Goal: Find specific page/section: Find specific page/section

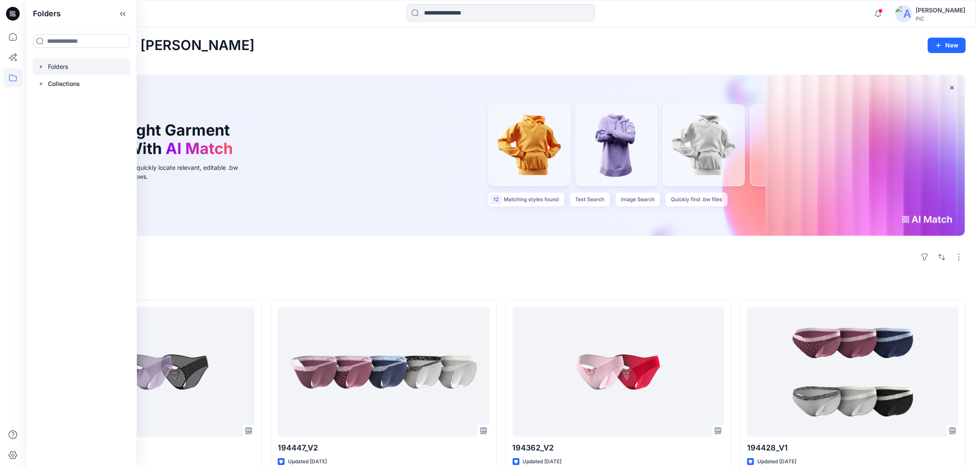
click at [51, 65] on div at bounding box center [82, 66] width 98 height 17
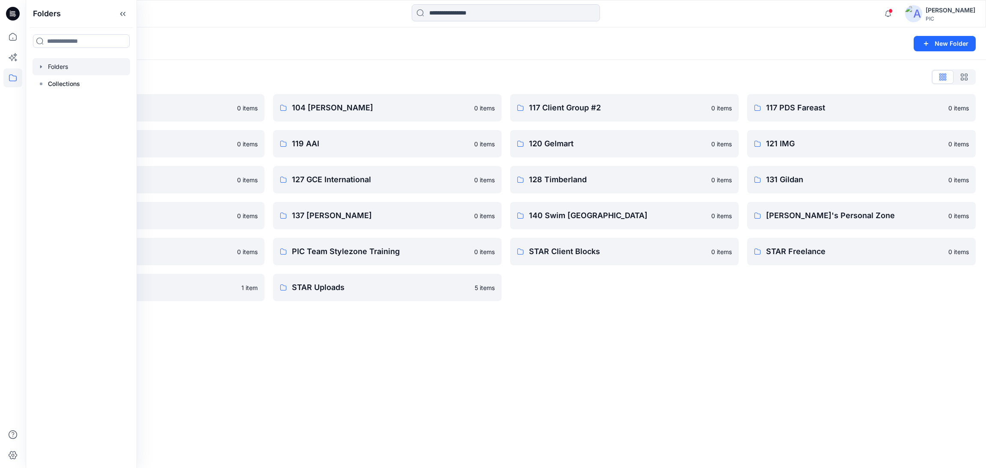
click at [579, 371] on div "Folders New Folder Folders List 103 HIS International 0 items 118 Add Black 0 i…" at bounding box center [506, 247] width 961 height 441
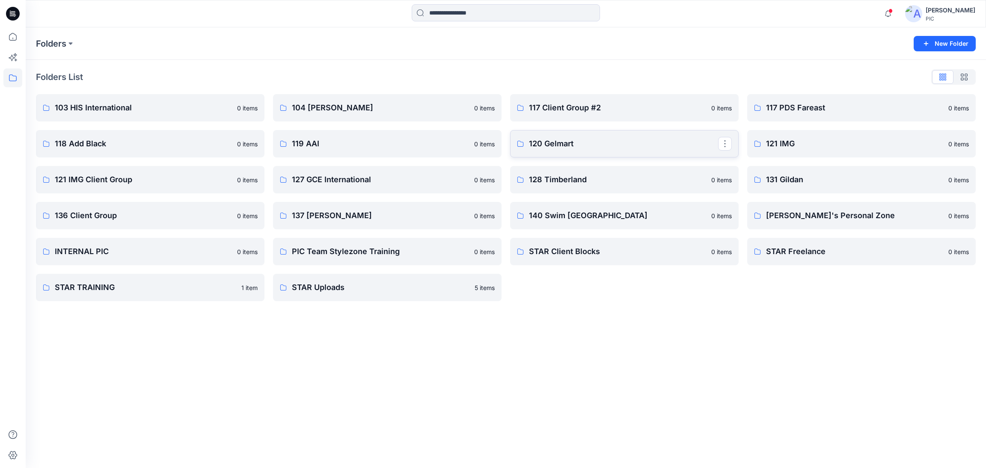
click at [640, 140] on p "120 Gelmart" at bounding box center [623, 144] width 189 height 12
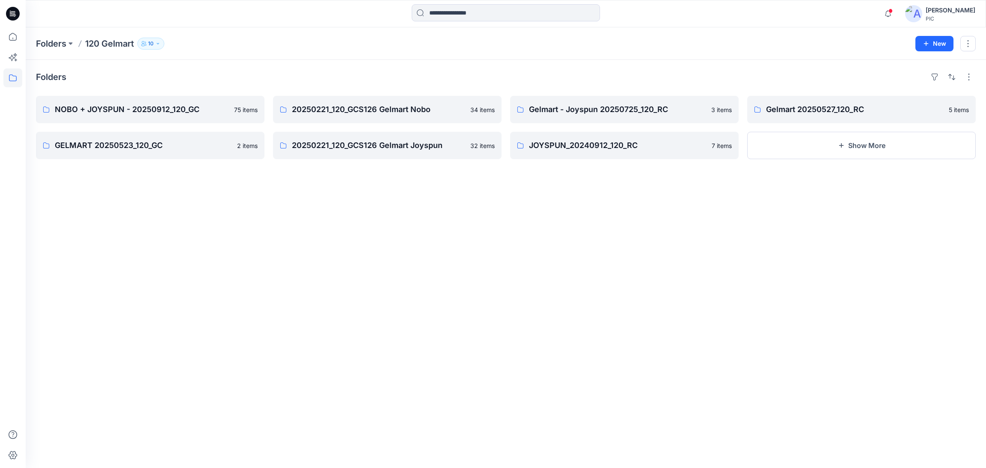
click at [274, 339] on div "Folders NOBO + JOYSPUN - 20250912_120_GC 75 items GELMART 20250523_120_GC 2 ite…" at bounding box center [506, 264] width 961 height 408
click at [178, 100] on link "NOBO + JOYSPUN - 20250912_120_GC" at bounding box center [150, 109] width 229 height 27
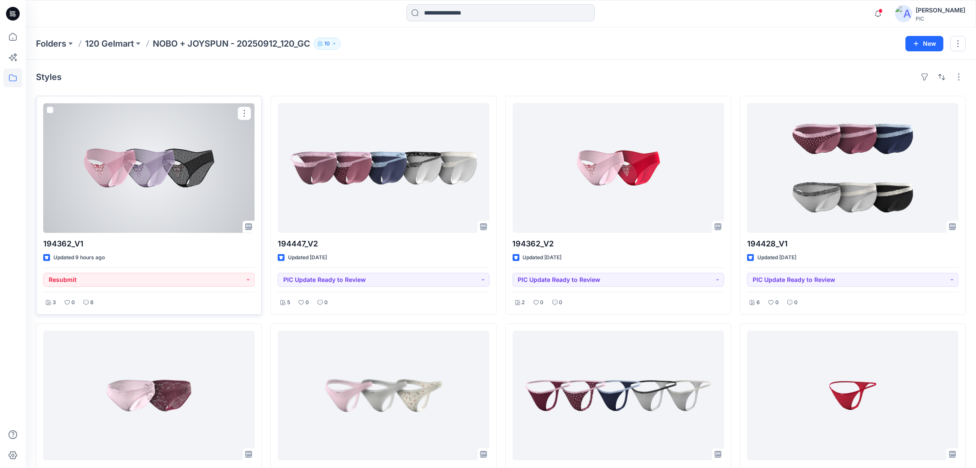
click at [155, 180] on div at bounding box center [148, 168] width 211 height 130
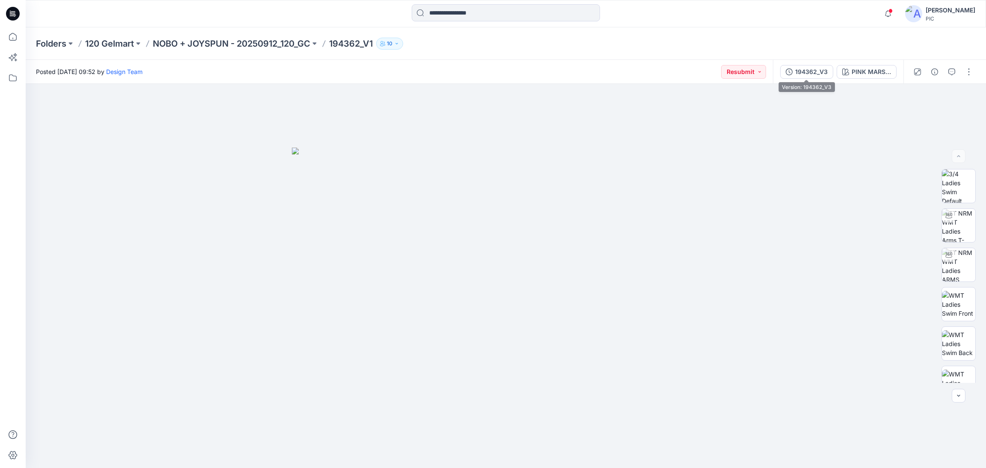
drag, startPoint x: 812, startPoint y: 72, endPoint x: 820, endPoint y: 78, distance: 9.8
click at [812, 71] on div "194362_V3" at bounding box center [811, 71] width 33 height 9
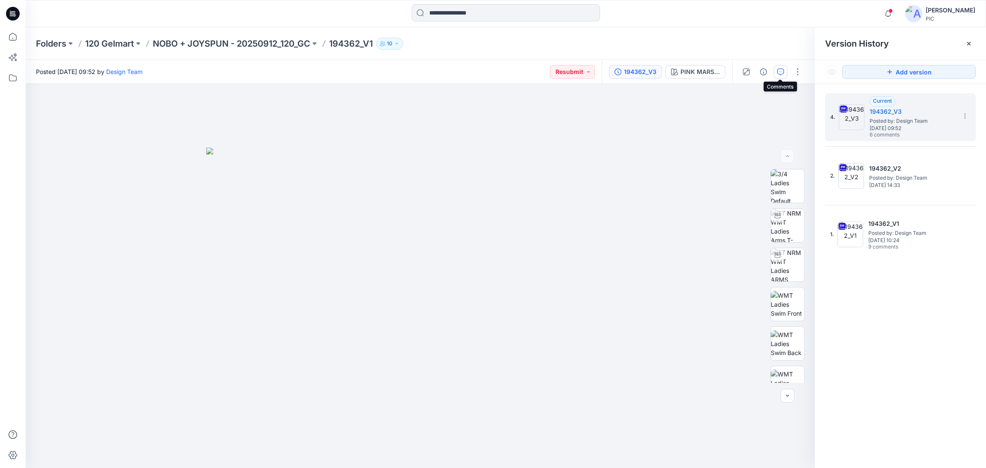
click at [781, 67] on button "button" at bounding box center [781, 72] width 14 height 14
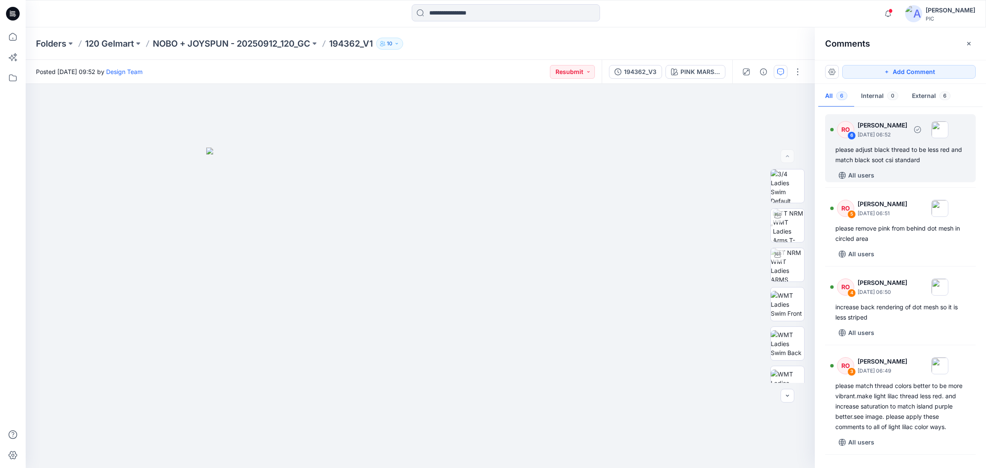
click at [874, 163] on div "please adjust black thread to be less red and match black soot csi standard" at bounding box center [901, 155] width 130 height 21
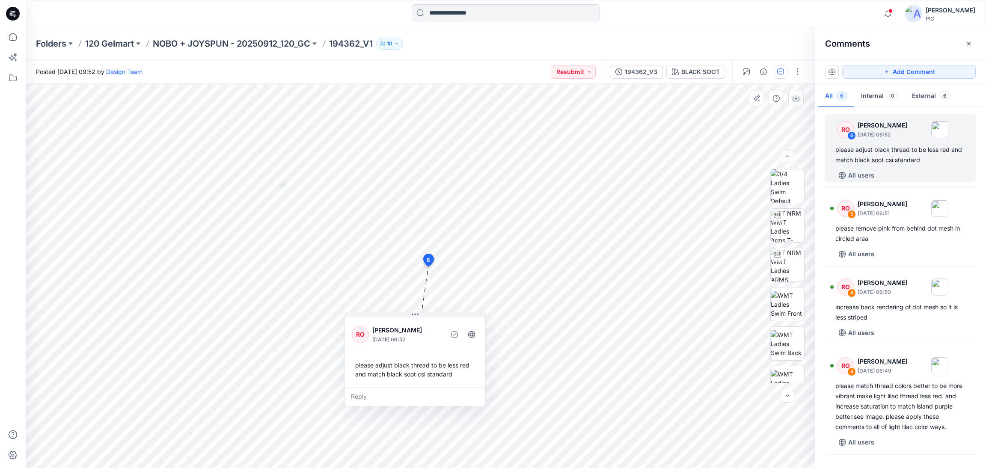
click at [402, 393] on div "Reply" at bounding box center [415, 396] width 140 height 19
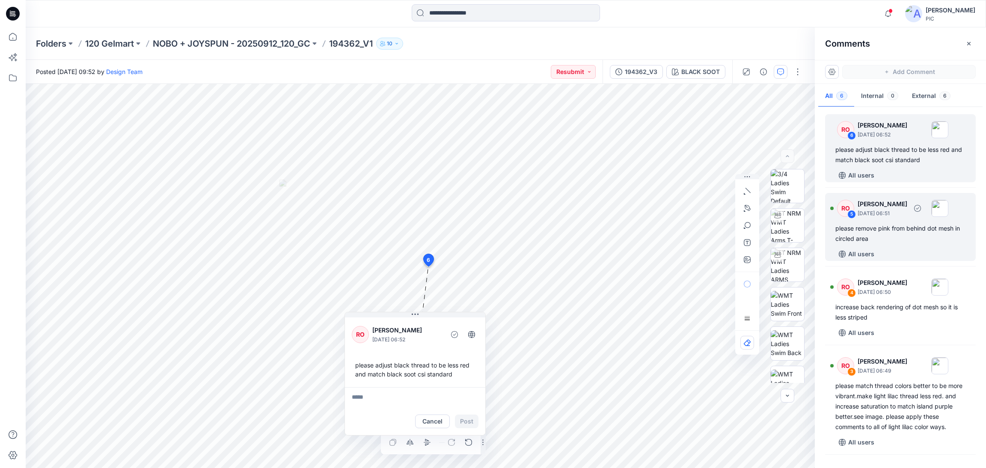
click at [884, 226] on div "please remove pink from behind dot mesh in circled area" at bounding box center [901, 233] width 130 height 21
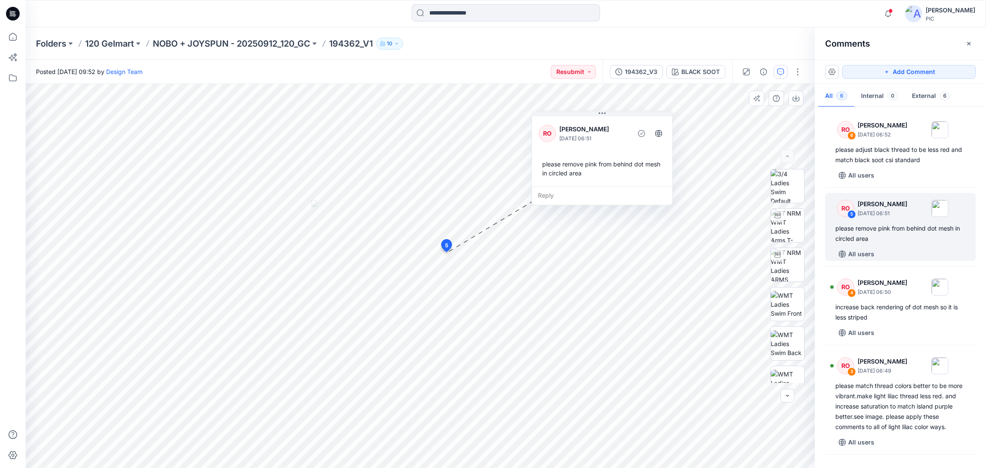
drag, startPoint x: 440, startPoint y: 198, endPoint x: 613, endPoint y: 128, distance: 186.5
click at [613, 128] on p "[PERSON_NAME]" at bounding box center [594, 129] width 70 height 10
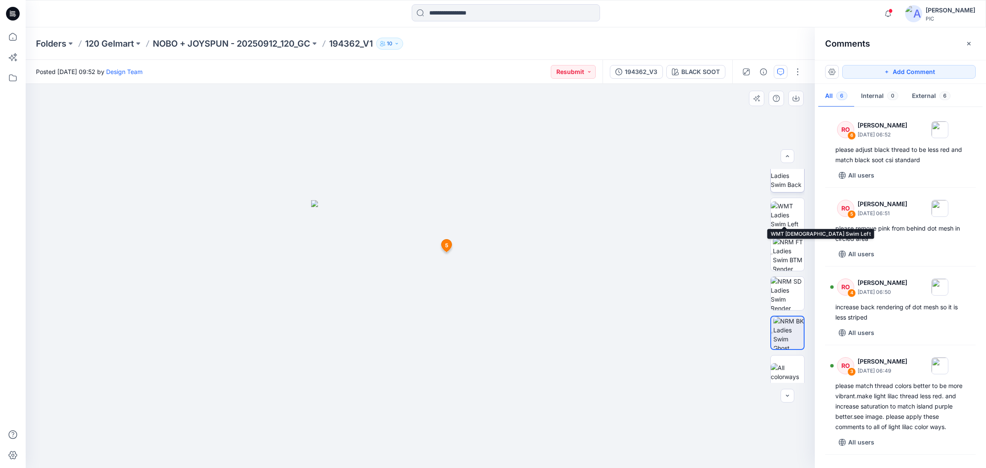
scroll to position [174, 0]
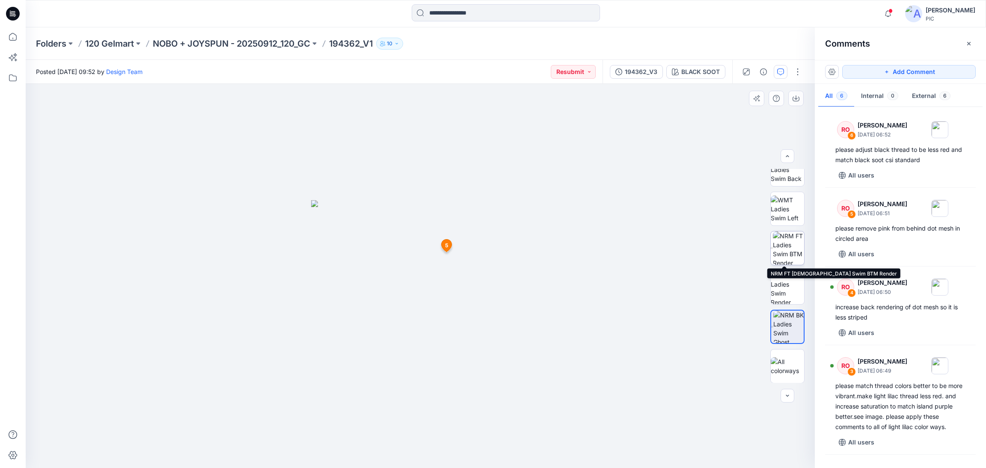
click at [779, 242] on img at bounding box center [788, 248] width 31 height 33
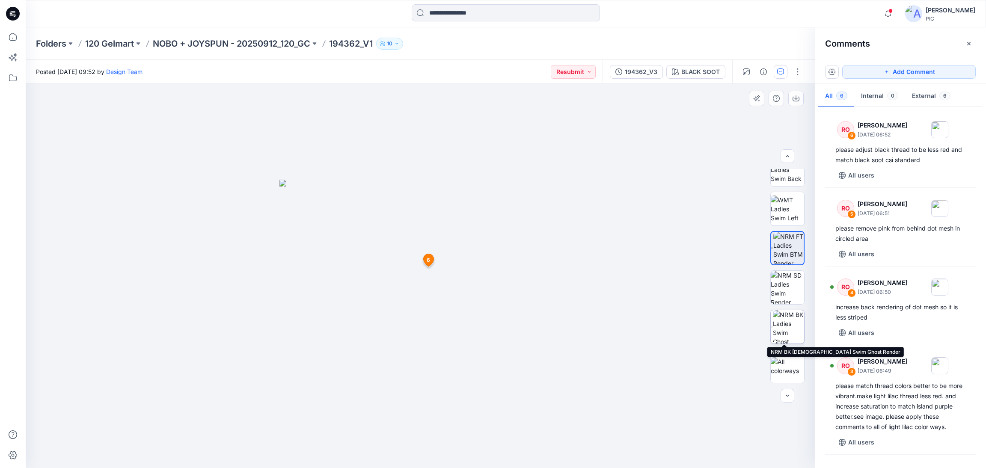
click at [791, 323] on img at bounding box center [788, 326] width 31 height 33
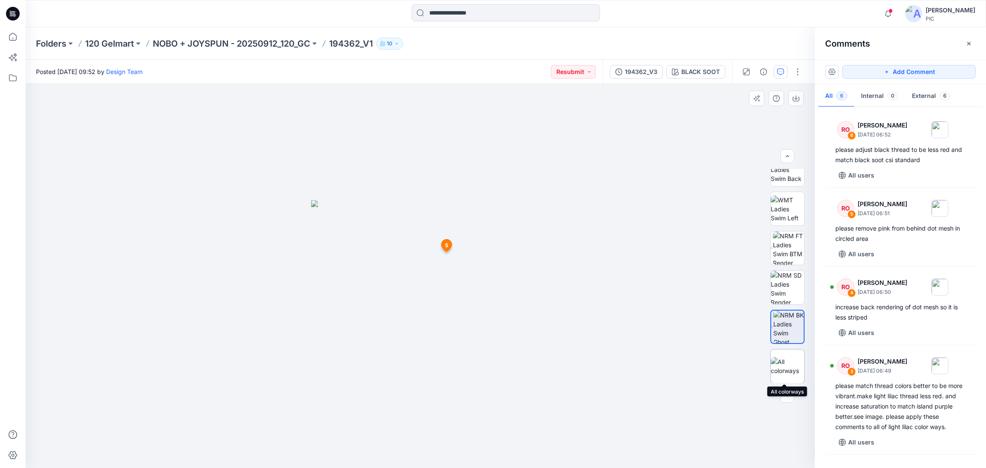
click at [778, 363] on img at bounding box center [787, 366] width 33 height 18
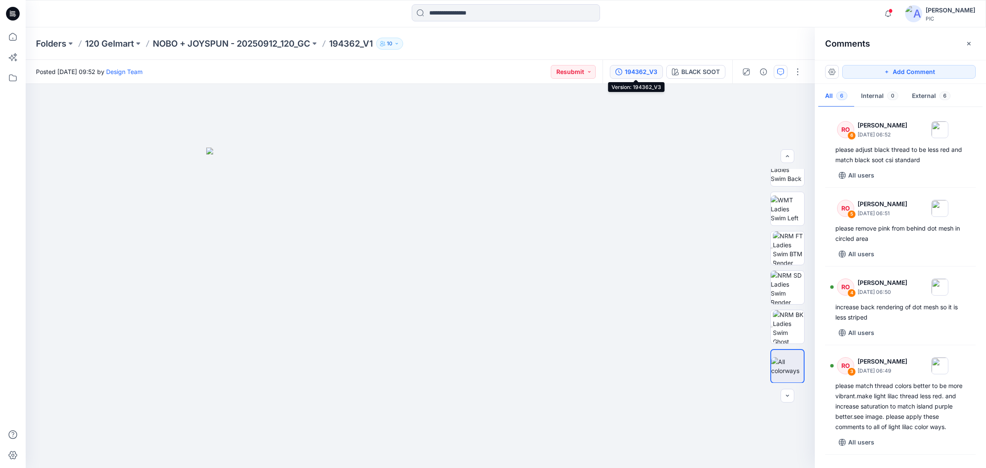
click at [642, 72] on div "194362_V3" at bounding box center [641, 71] width 33 height 9
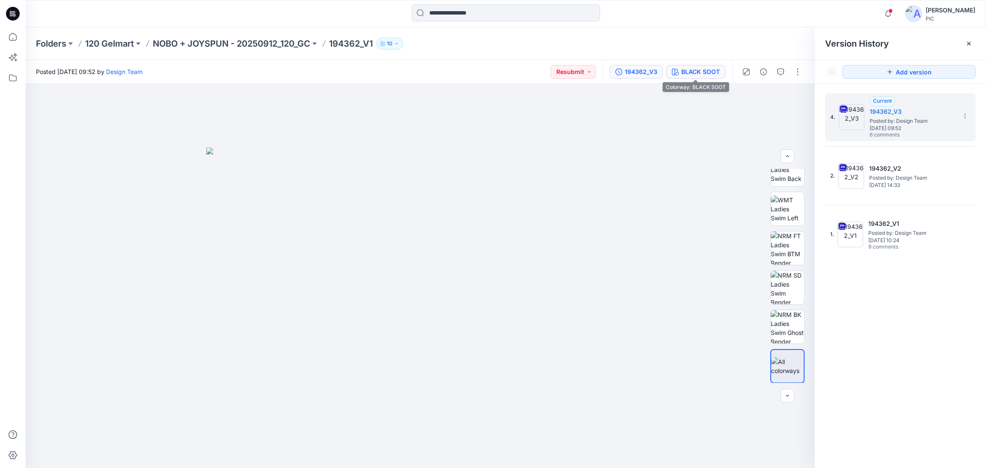
click at [699, 65] on button "BLACK SOOT" at bounding box center [695, 72] width 59 height 14
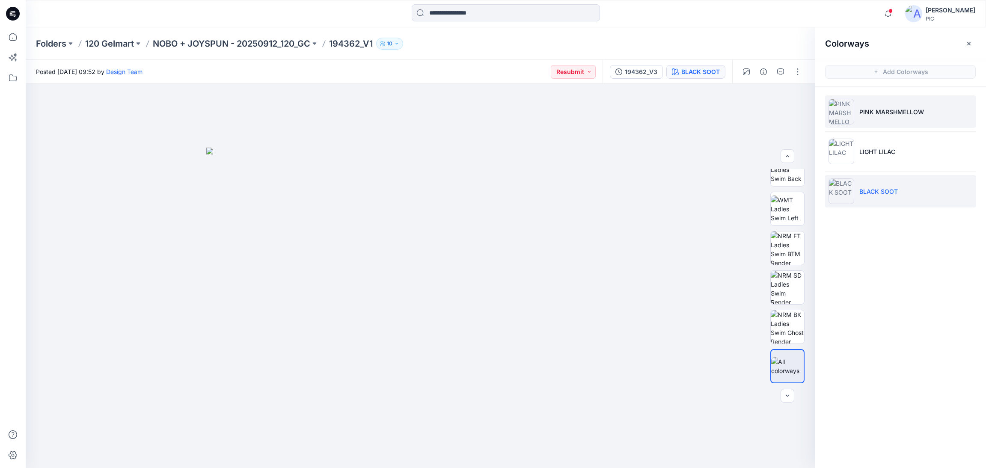
click at [883, 113] on p "PINK MARSHMELLOW" at bounding box center [892, 111] width 65 height 9
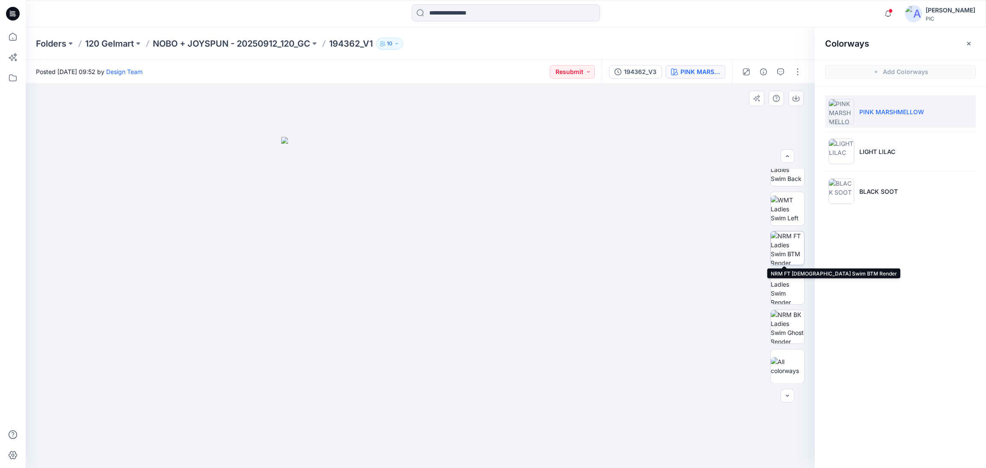
click at [786, 252] on img at bounding box center [787, 248] width 33 height 33
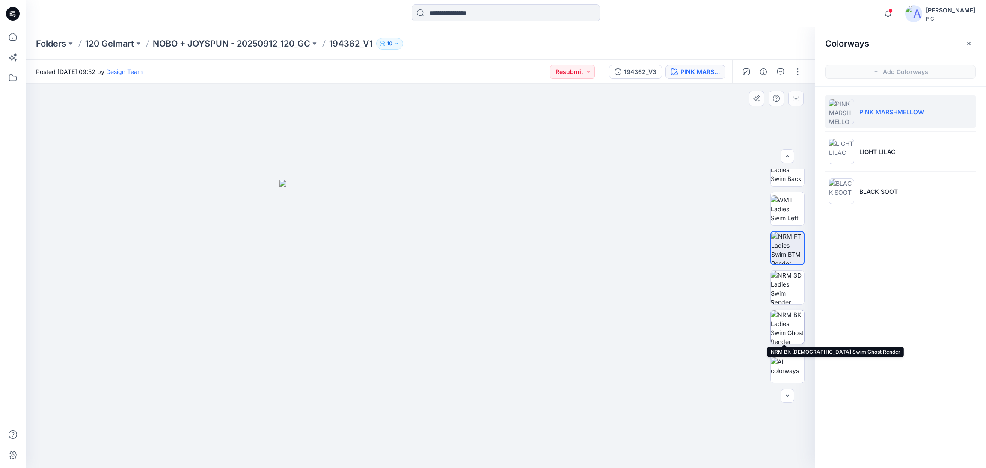
click at [777, 317] on img at bounding box center [787, 326] width 33 height 33
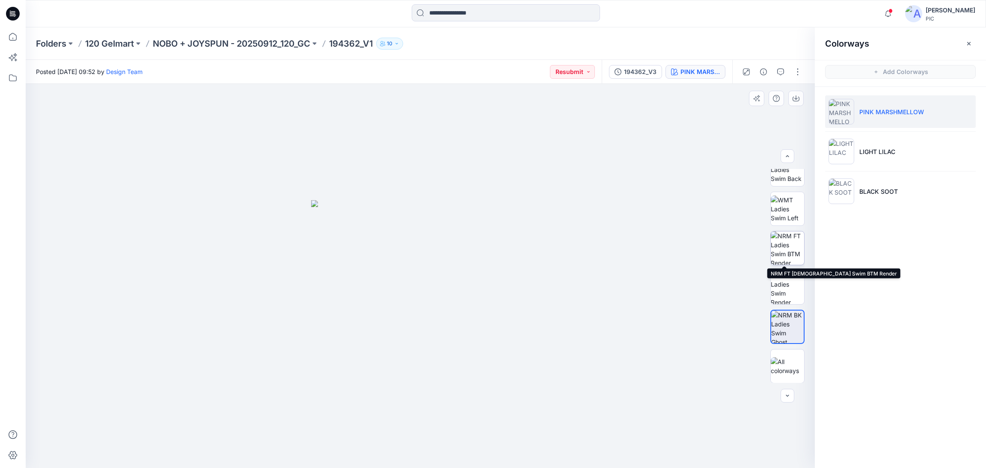
click at [780, 244] on img at bounding box center [787, 248] width 33 height 33
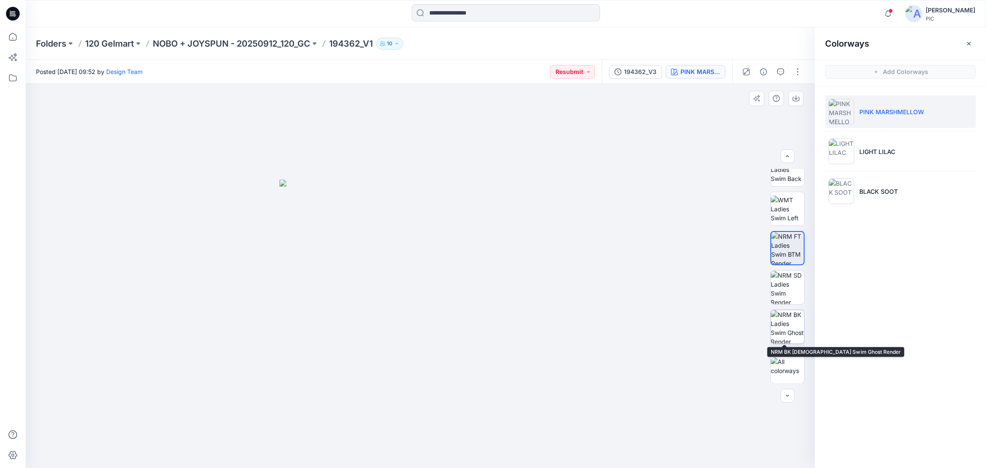
click at [793, 327] on img at bounding box center [787, 326] width 33 height 33
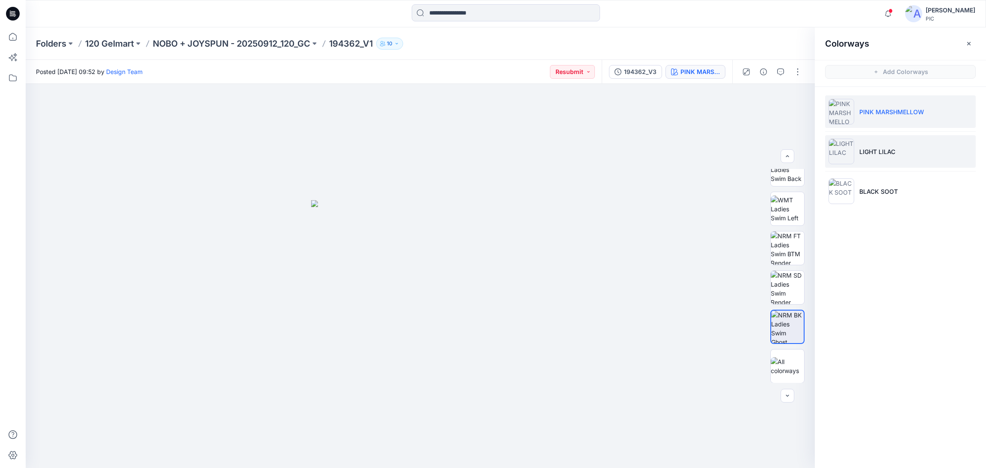
click at [843, 149] on img at bounding box center [842, 152] width 26 height 26
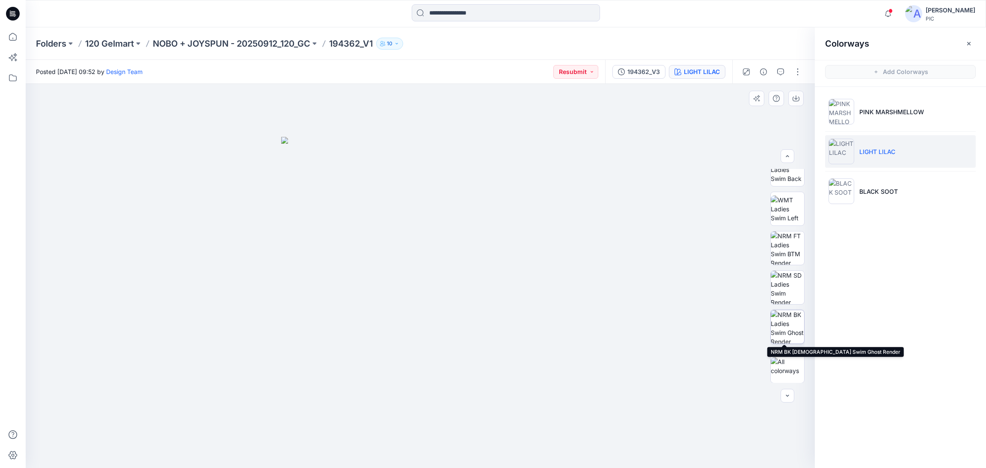
click at [785, 323] on img at bounding box center [787, 326] width 33 height 33
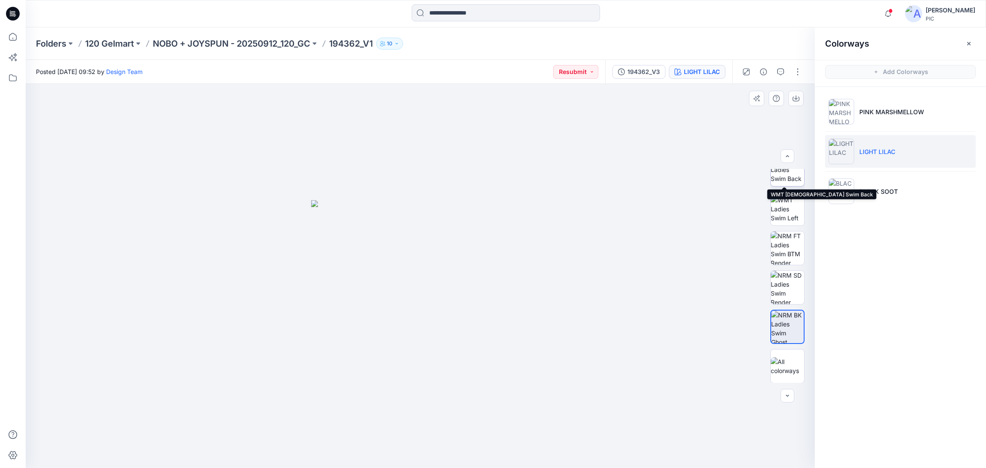
click at [791, 173] on img at bounding box center [787, 169] width 33 height 27
drag, startPoint x: 425, startPoint y: 397, endPoint x: 431, endPoint y: 306, distance: 90.5
click at [425, 306] on img at bounding box center [420, 192] width 553 height 553
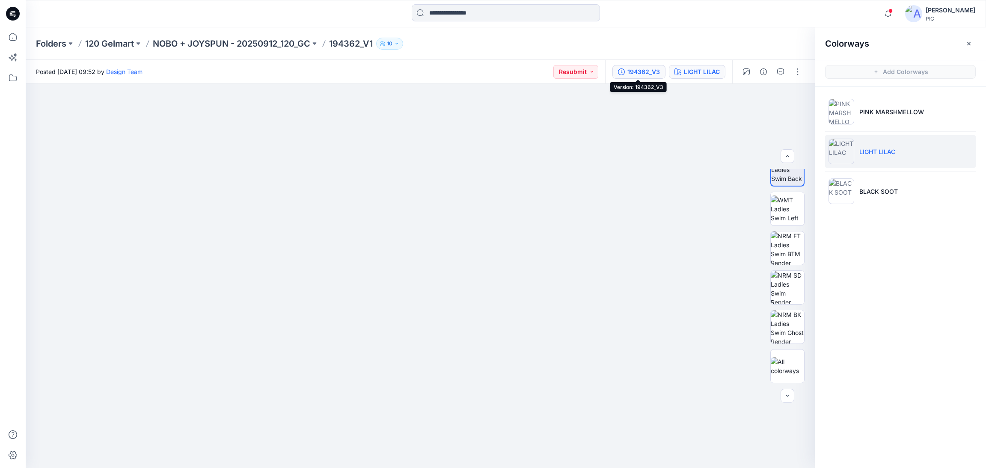
click at [646, 68] on div "194362_V3" at bounding box center [644, 71] width 33 height 9
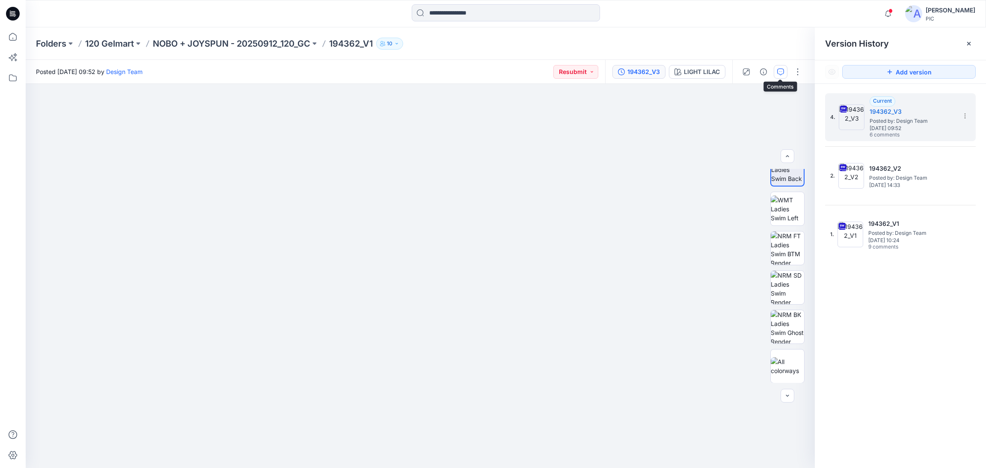
click at [780, 69] on icon "button" at bounding box center [780, 71] width 7 height 7
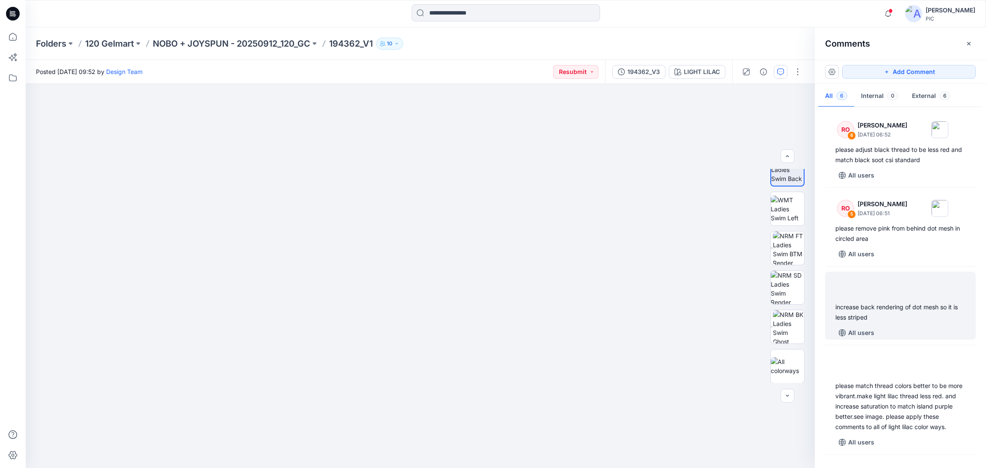
click at [896, 312] on div "increase back rendering of dot mesh so it is less striped" at bounding box center [901, 312] width 130 height 21
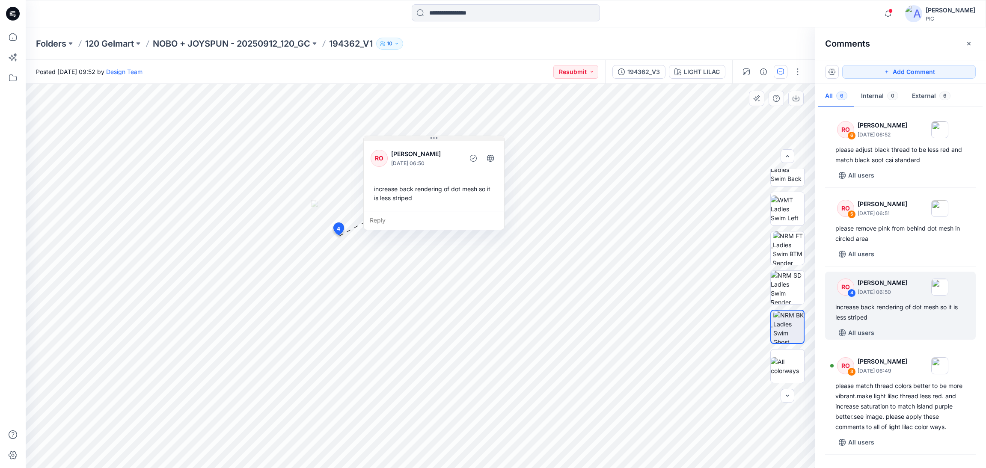
drag, startPoint x: 363, startPoint y: 244, endPoint x: 402, endPoint y: 140, distance: 110.8
click at [402, 140] on button at bounding box center [434, 138] width 140 height 5
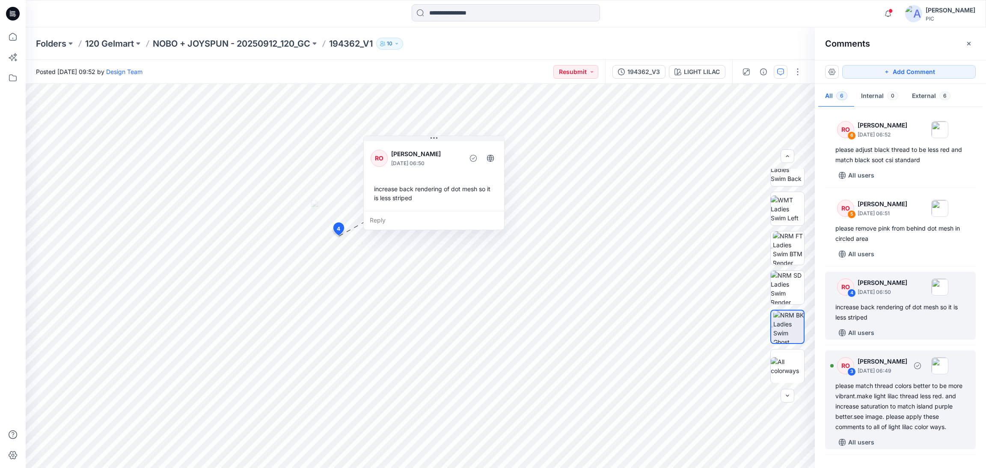
click at [919, 402] on div "please match thread colors better to be more vibrant.make light lilac thread le…" at bounding box center [901, 406] width 130 height 51
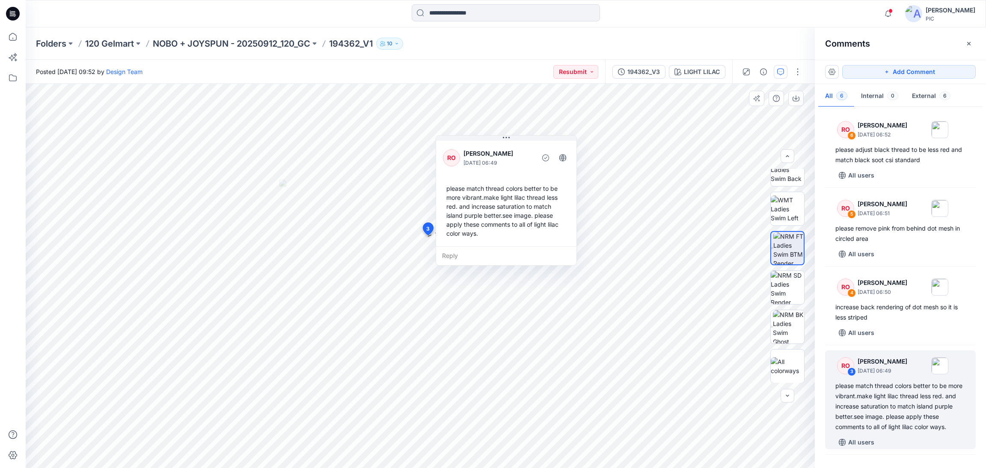
drag, startPoint x: 455, startPoint y: 234, endPoint x: 524, endPoint y: 142, distance: 114.4
click at [524, 142] on div "RO Raquel Ortiz October 06, 2025 06:49 please match thread colors better to be …" at bounding box center [506, 192] width 140 height 107
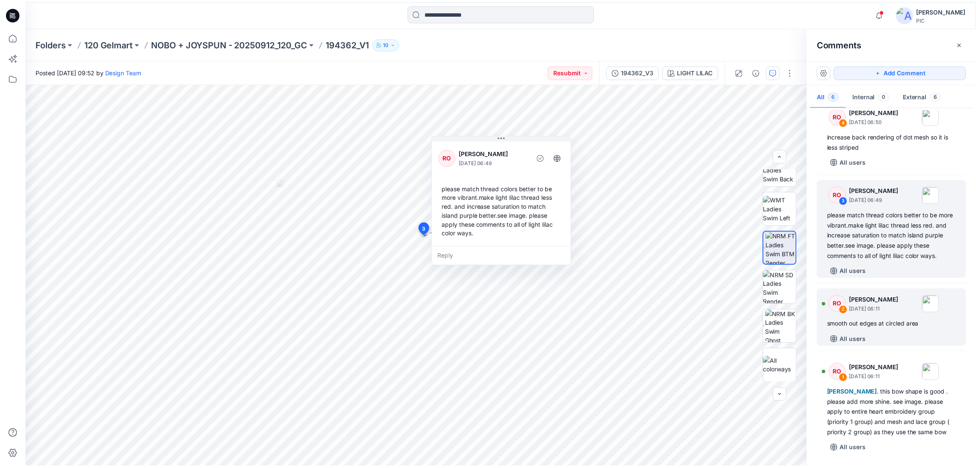
scroll to position [191, 0]
click at [880, 320] on div "smooth out edges at circled area" at bounding box center [901, 325] width 130 height 10
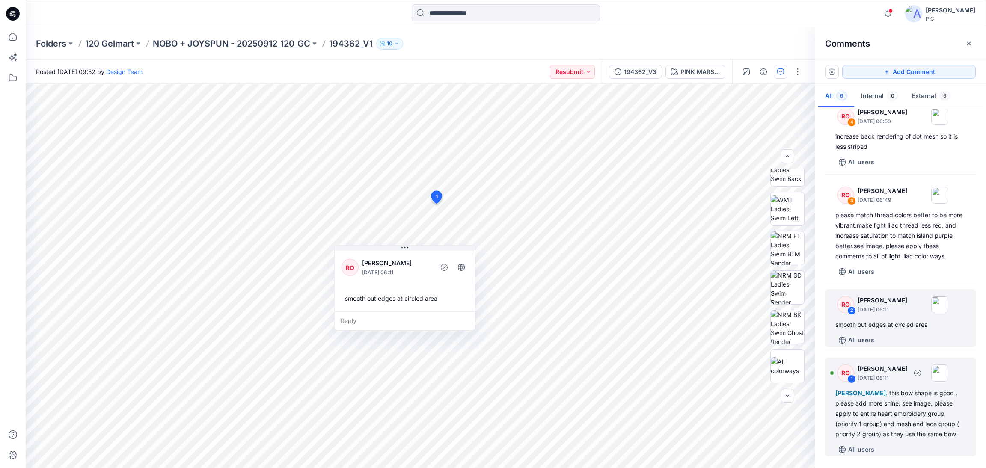
click at [874, 393] on div "Kapila Kothalawala . this bow shape is good . please add more shine. see image.…" at bounding box center [901, 413] width 130 height 51
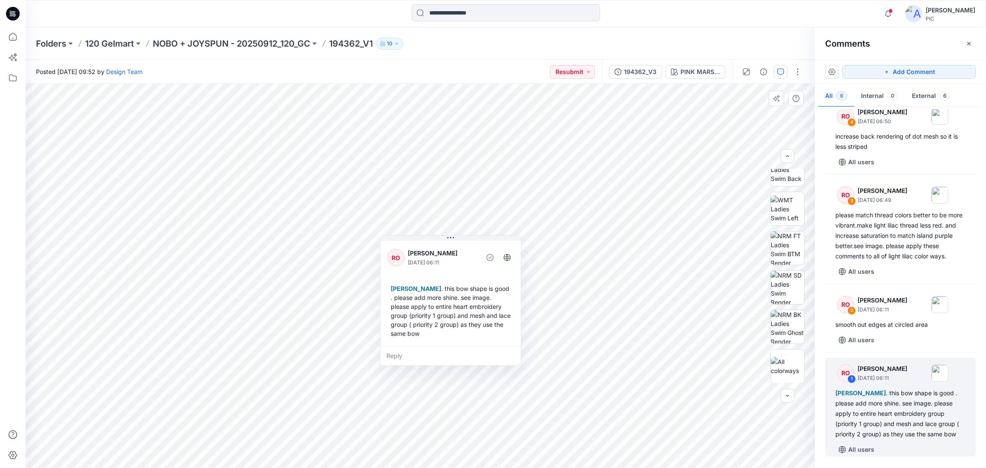
click at [443, 349] on div "Reply" at bounding box center [451, 356] width 140 height 19
click at [476, 381] on button "Cancel" at bounding box center [468, 381] width 35 height 14
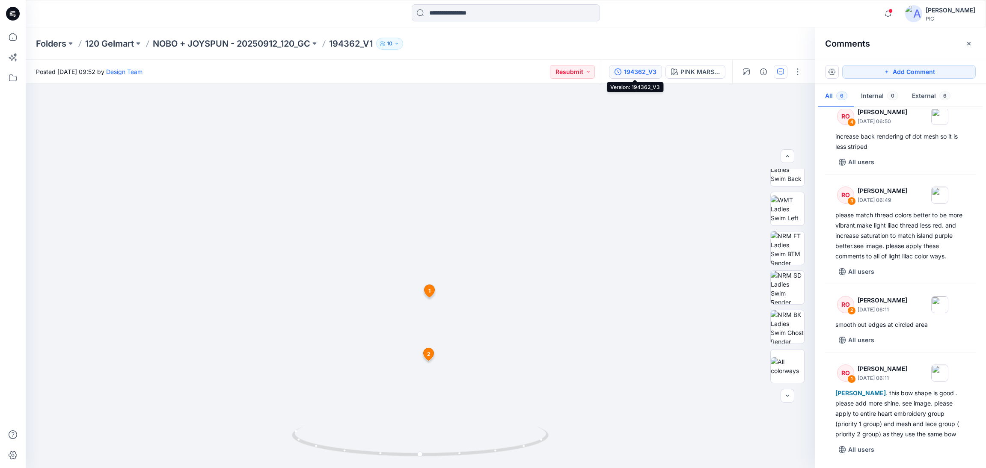
click at [637, 68] on div "194362_V3" at bounding box center [640, 71] width 33 height 9
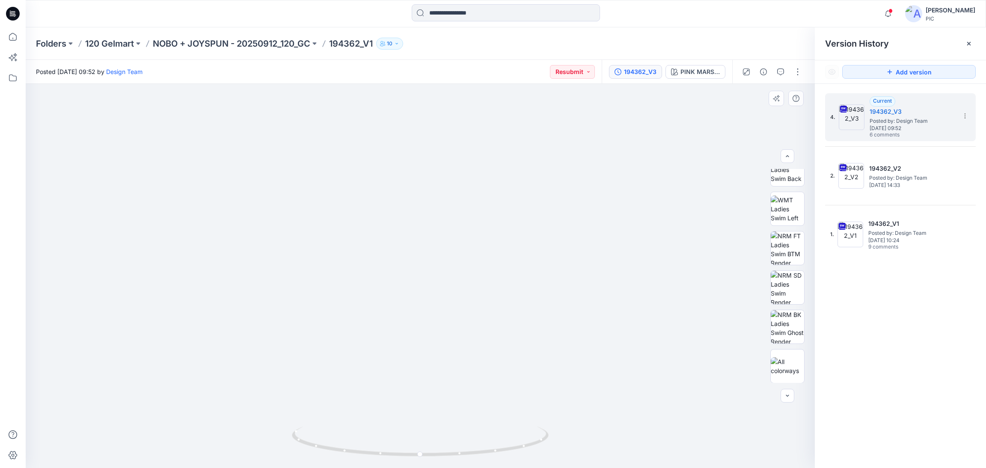
drag, startPoint x: 431, startPoint y: 368, endPoint x: 432, endPoint y: 217, distance: 151.1
click at [432, 217] on img at bounding box center [421, 90] width 835 height 758
click at [778, 322] on img at bounding box center [787, 326] width 33 height 33
click at [782, 283] on img at bounding box center [787, 287] width 33 height 33
click at [792, 238] on img at bounding box center [787, 248] width 33 height 33
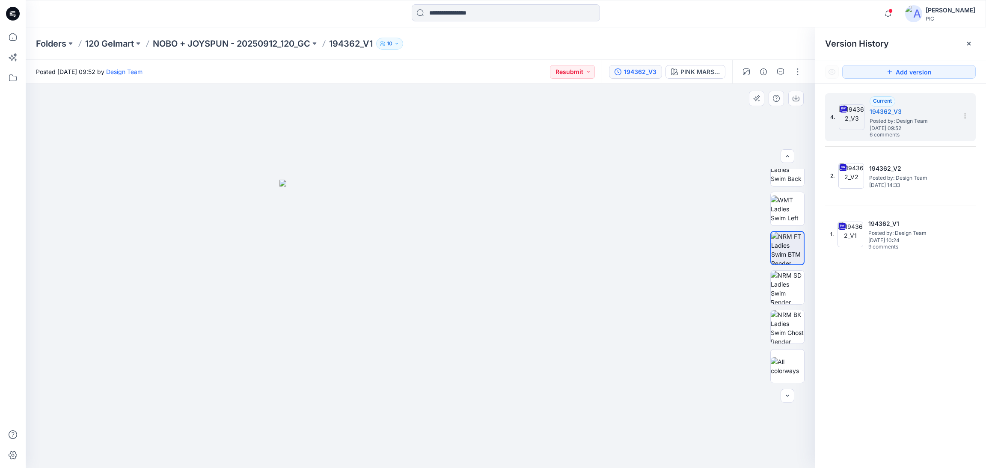
click at [433, 286] on img at bounding box center [421, 324] width 282 height 289
click at [232, 45] on p "NOBO + JOYSPUN - 20250912_120_GC" at bounding box center [232, 44] width 158 height 12
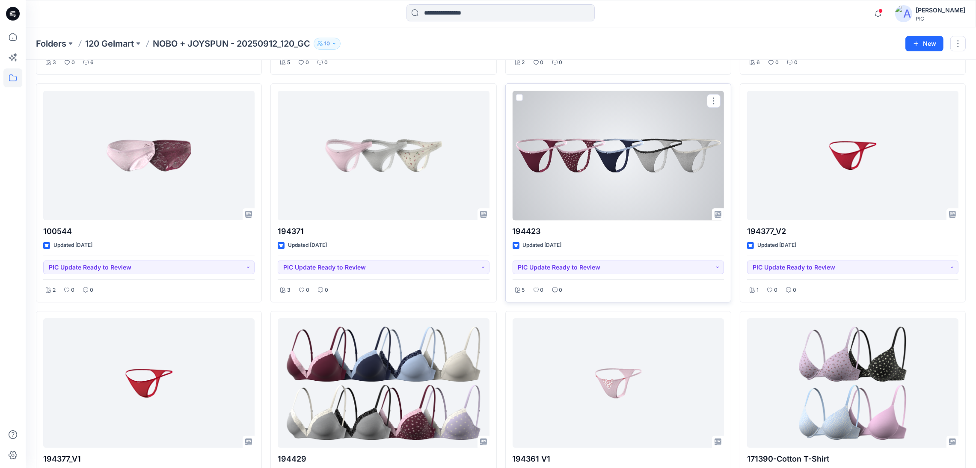
scroll to position [344, 0]
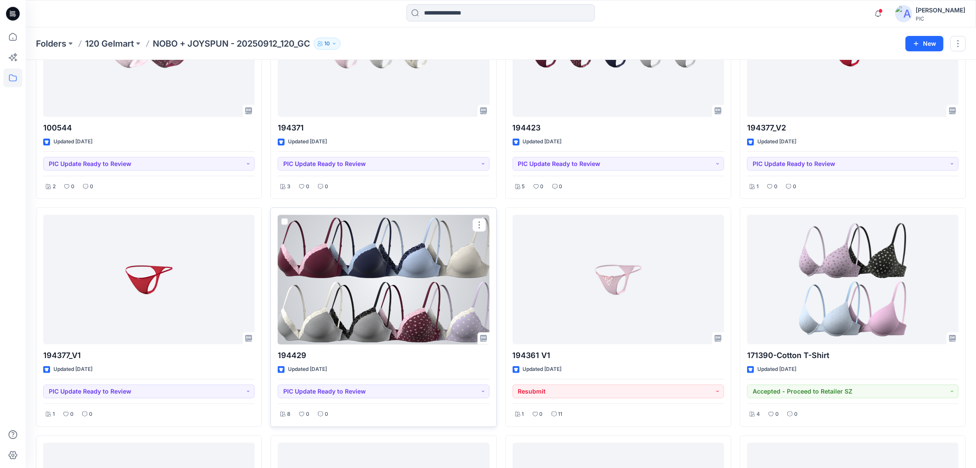
click at [405, 303] on div at bounding box center [383, 280] width 211 height 130
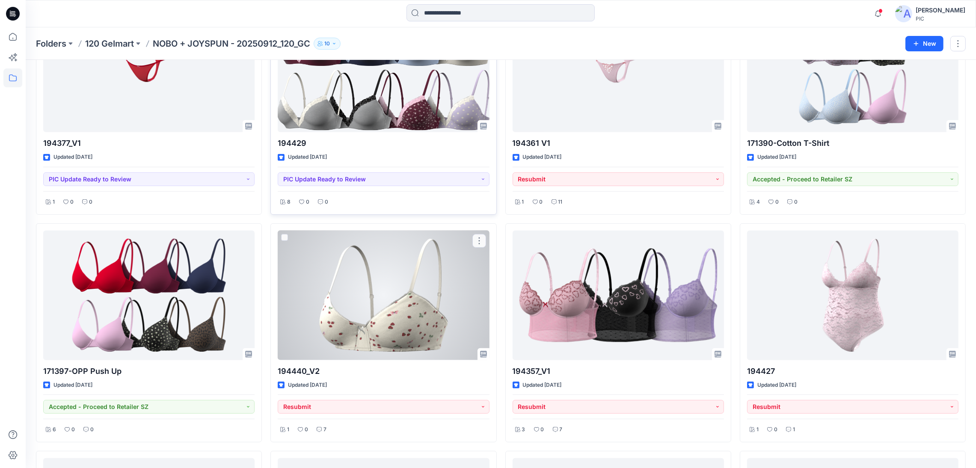
scroll to position [558, 0]
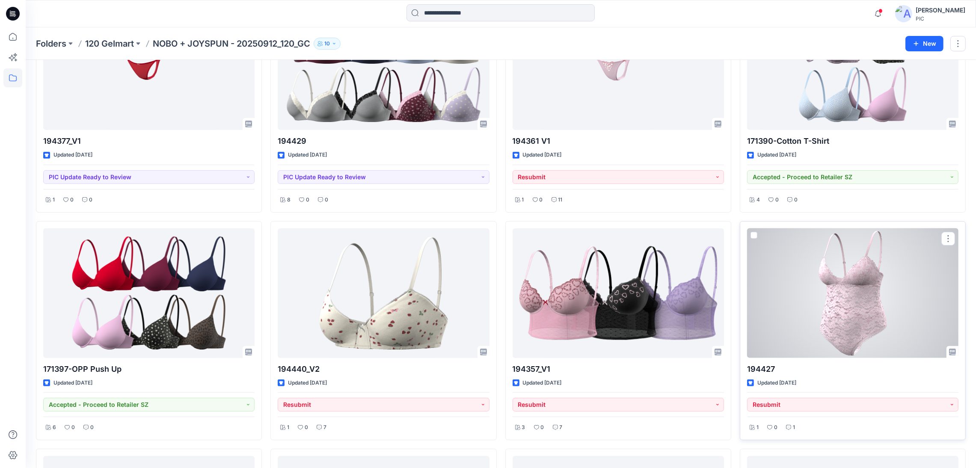
click at [834, 253] on div at bounding box center [852, 294] width 211 height 130
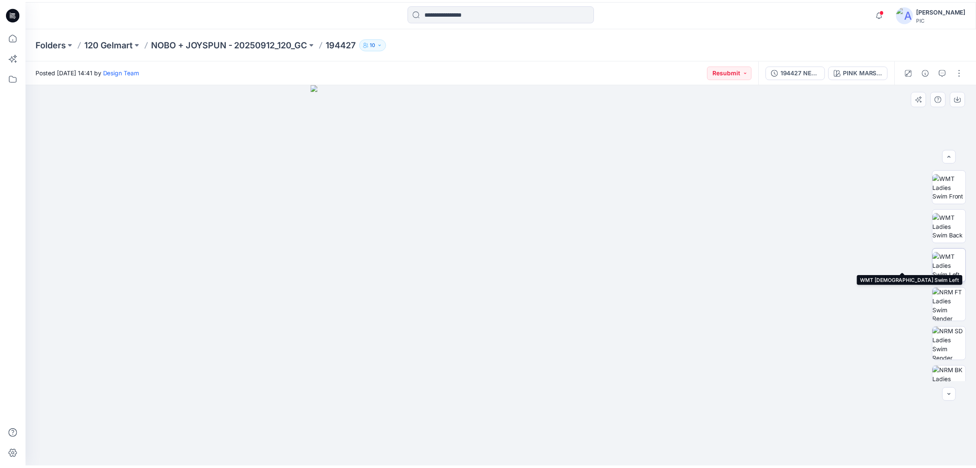
scroll to position [135, 0]
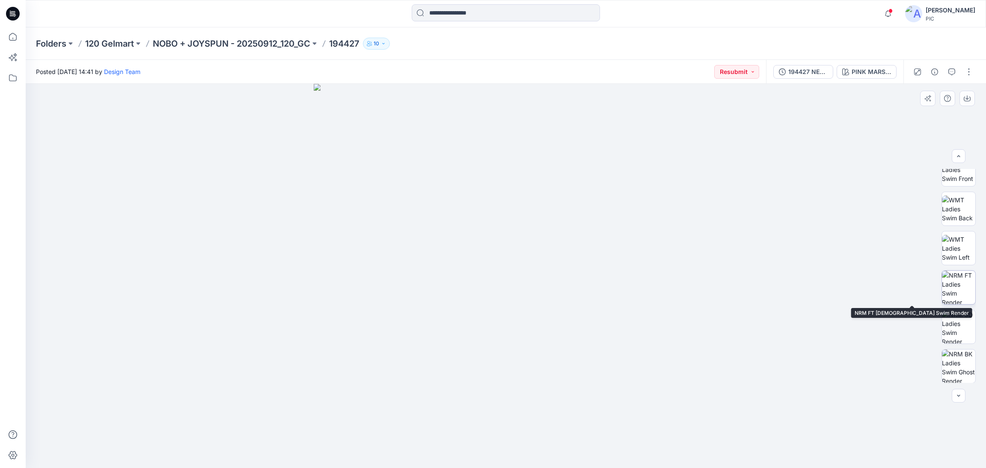
click at [957, 290] on img at bounding box center [958, 287] width 33 height 33
click at [207, 39] on p "NOBO + JOYSPUN - 20250912_120_GC" at bounding box center [232, 44] width 158 height 12
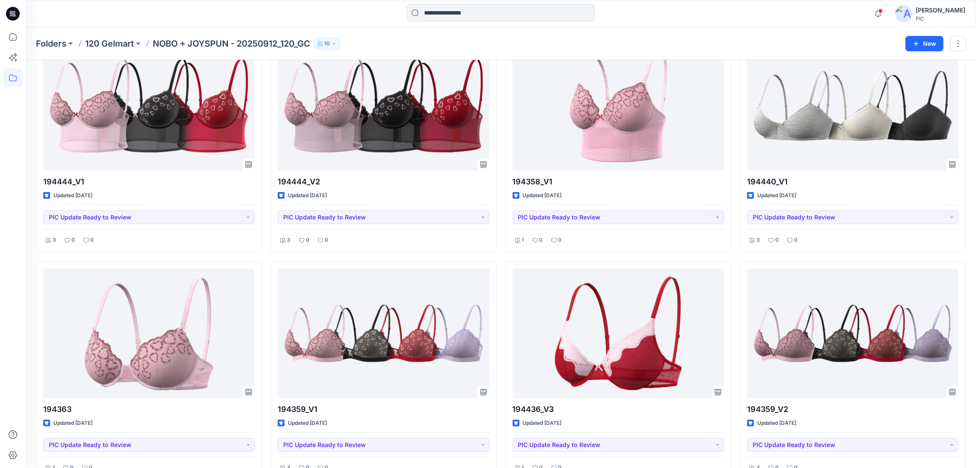
scroll to position [985, 0]
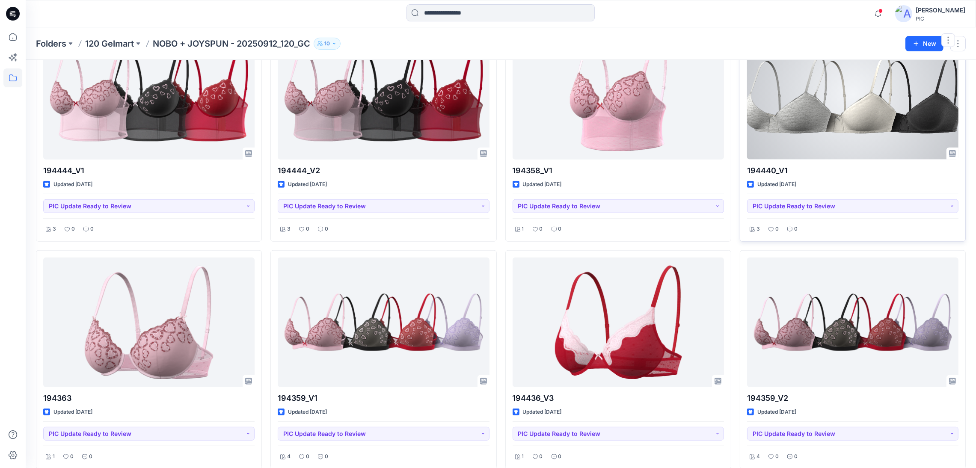
click at [848, 97] on div at bounding box center [852, 95] width 211 height 130
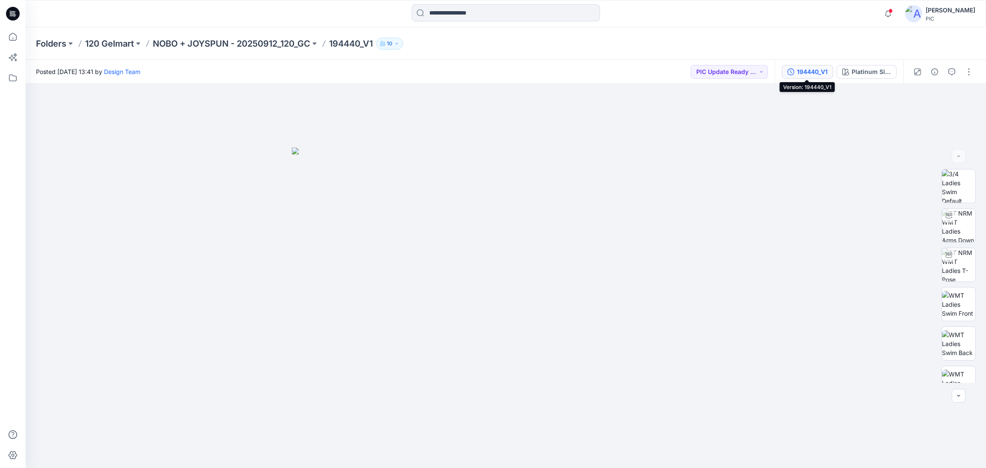
click at [806, 66] on button "194440_V1" at bounding box center [807, 72] width 51 height 14
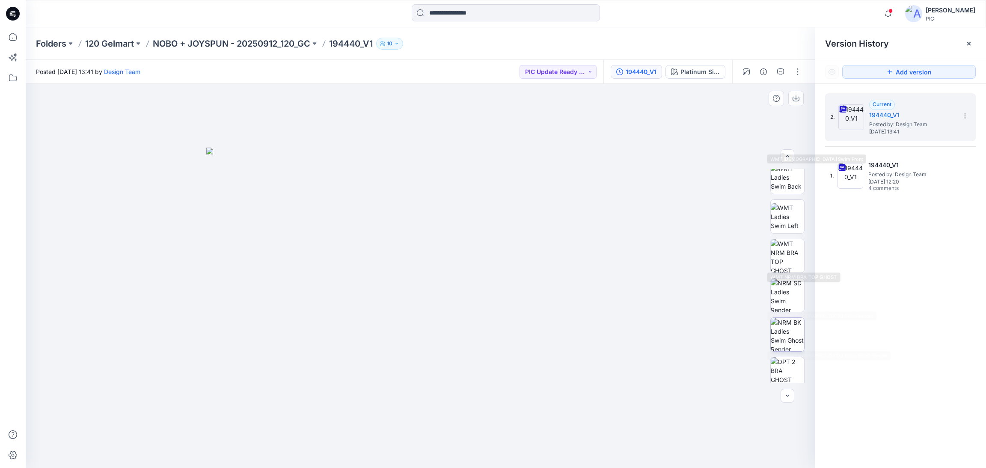
scroll to position [171, 0]
click at [790, 253] on img at bounding box center [787, 251] width 33 height 33
click at [675, 234] on div at bounding box center [420, 276] width 789 height 384
